Goal: Information Seeking & Learning: Learn about a topic

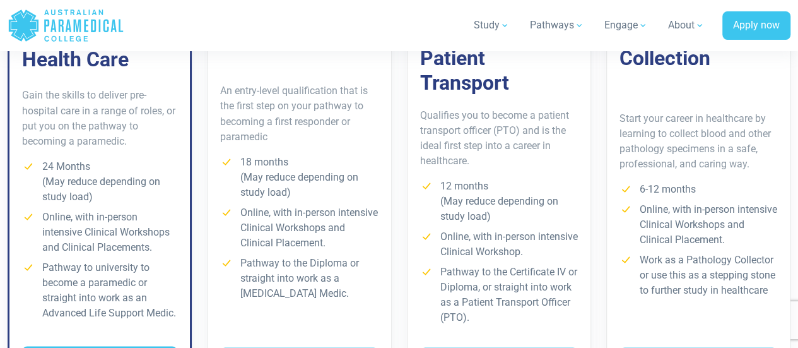
scroll to position [1085, 0]
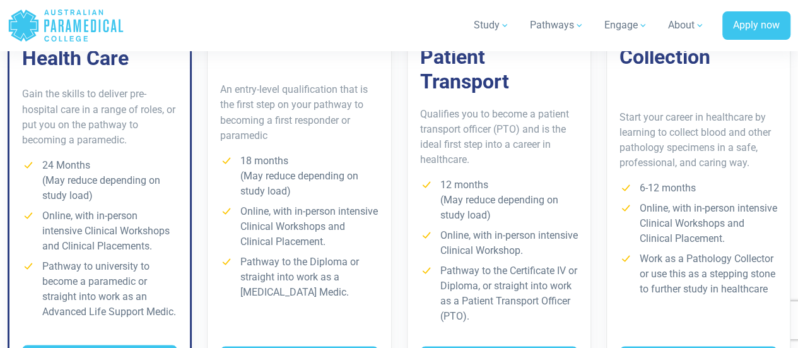
click at [493, 177] on li "12 months (May reduce depending on study load)" at bounding box center [499, 199] width 158 height 45
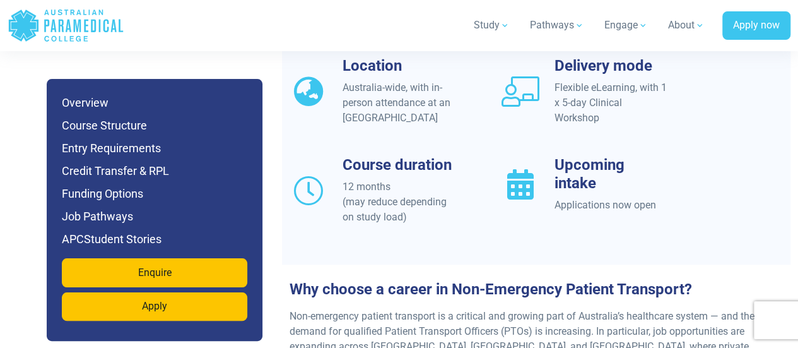
scroll to position [1208, 0]
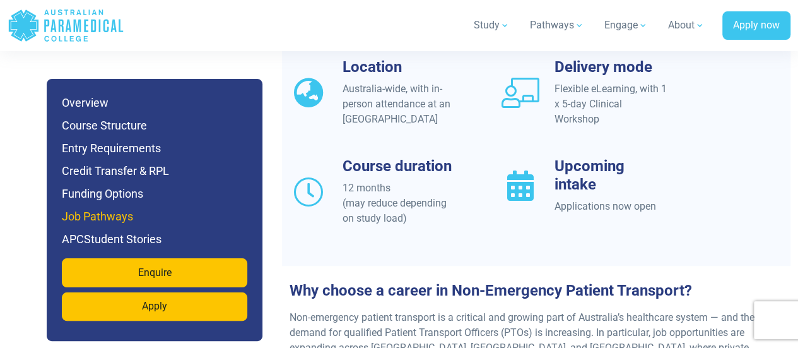
click at [158, 210] on h6 "Job Pathways" at bounding box center [155, 217] width 186 height 18
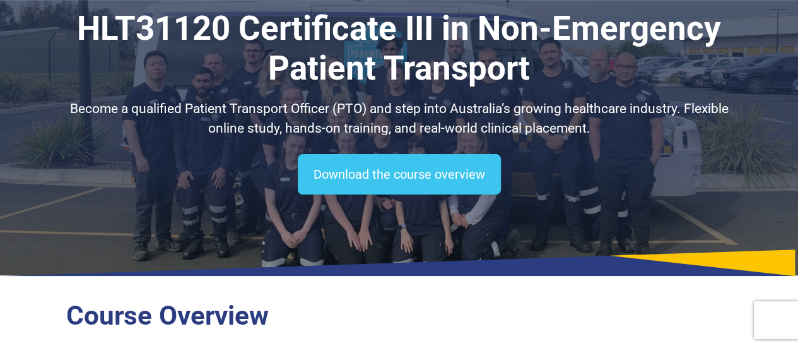
scroll to position [70, 0]
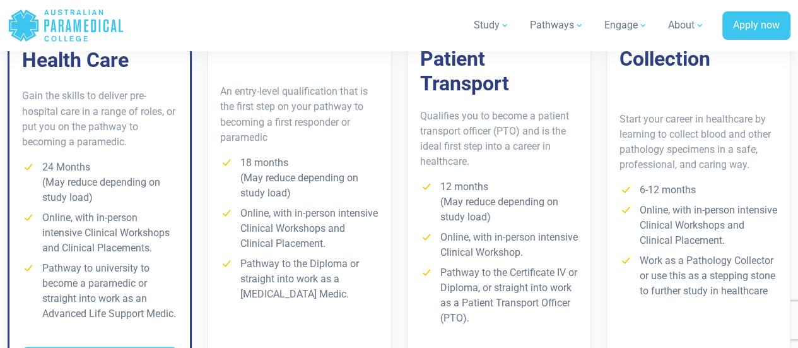
scroll to position [1161, 0]
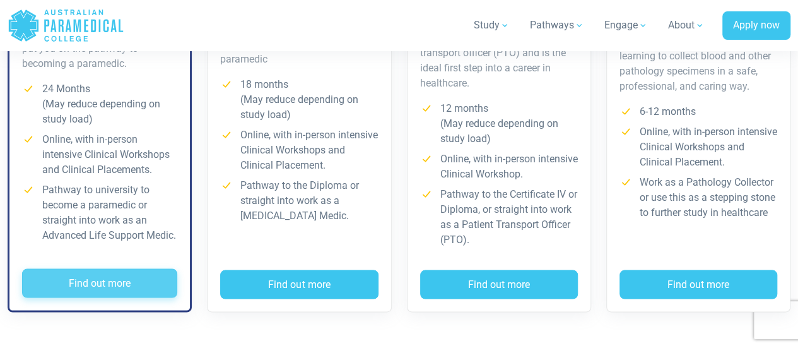
click at [129, 268] on button "Find out more" at bounding box center [99, 282] width 155 height 29
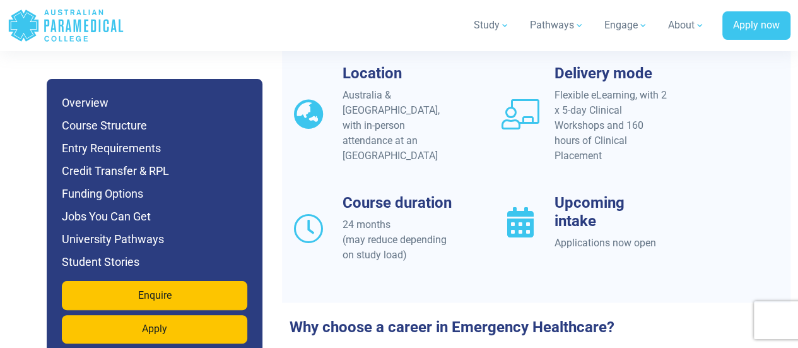
scroll to position [1266, 0]
click at [224, 220] on h6 "Jobs You Can Get" at bounding box center [155, 217] width 186 height 18
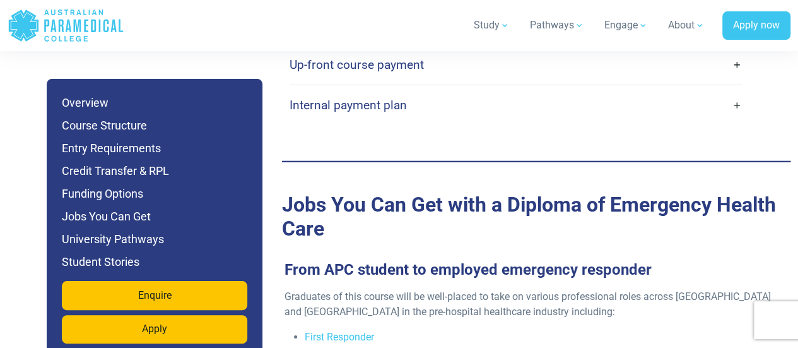
scroll to position [4320, 0]
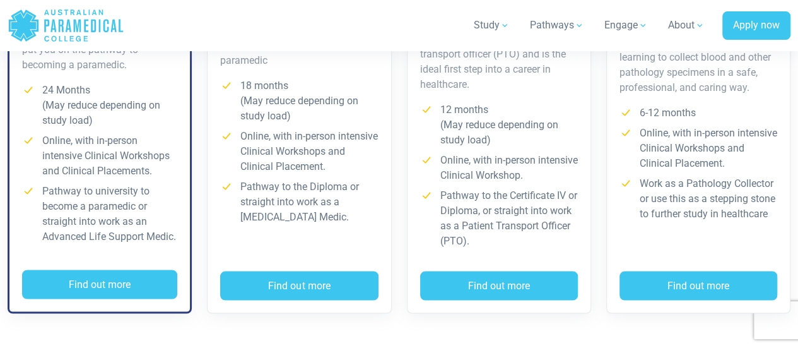
scroll to position [1160, 0]
click at [253, 250] on div "An entry-level qualification that is the first step on your pathway to becoming…" at bounding box center [299, 120] width 183 height 301
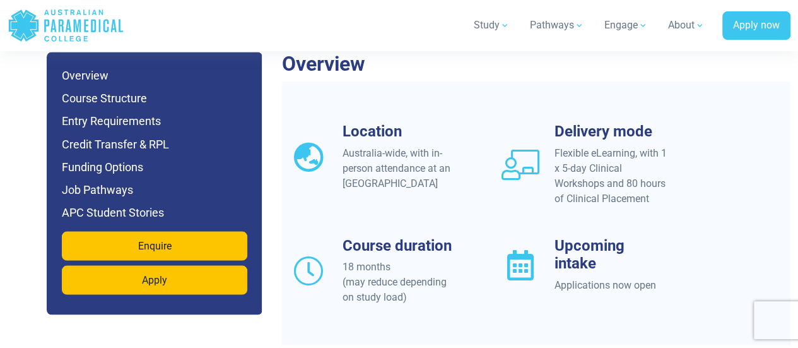
scroll to position [1117, 0]
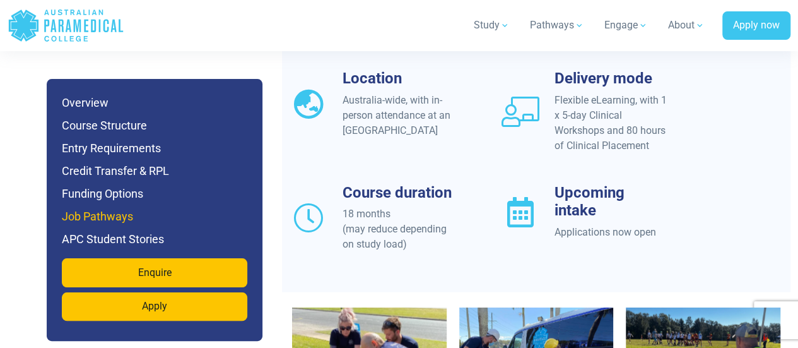
click at [174, 213] on h6 "Job Pathways" at bounding box center [155, 217] width 186 height 18
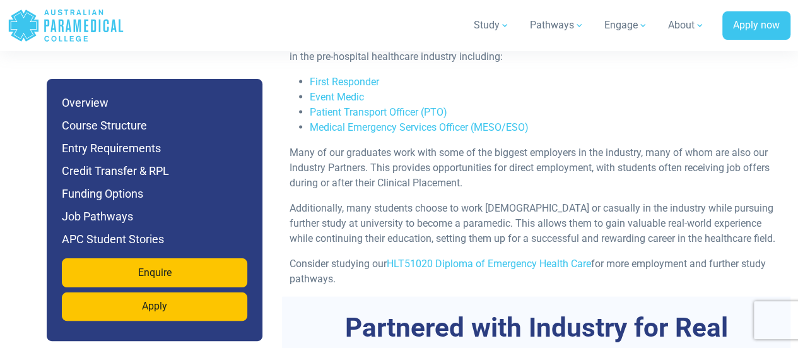
scroll to position [3590, 0]
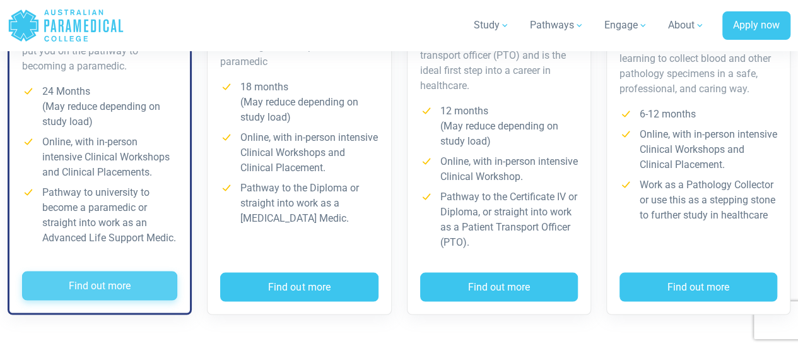
click at [122, 271] on button "Find out more" at bounding box center [99, 285] width 155 height 29
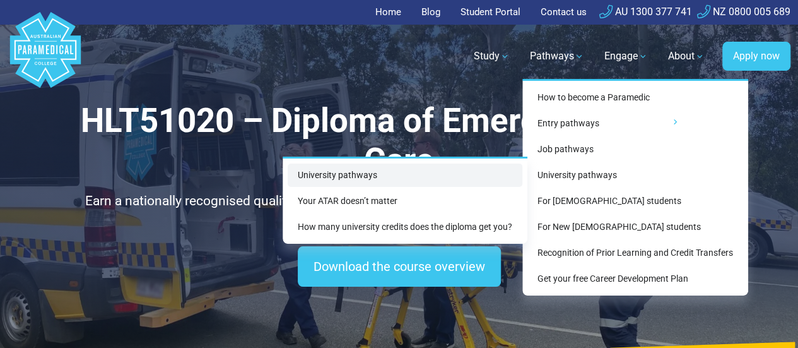
click at [476, 174] on link "University pathways" at bounding box center [405, 174] width 235 height 23
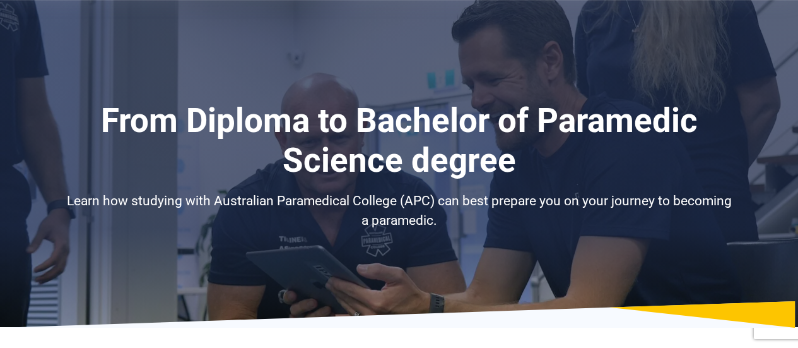
select select "**********"
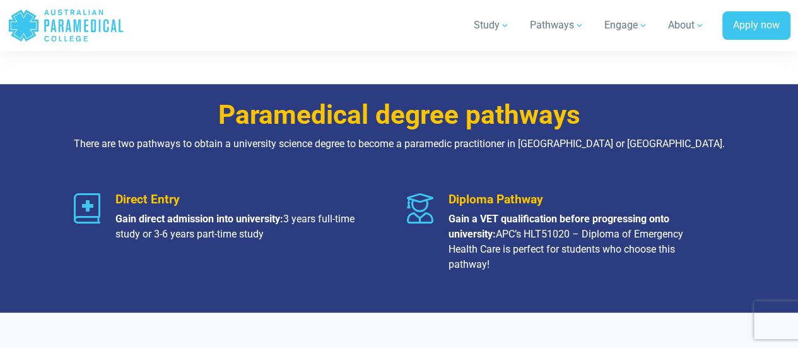
scroll to position [743, 0]
